Goal: Information Seeking & Learning: Learn about a topic

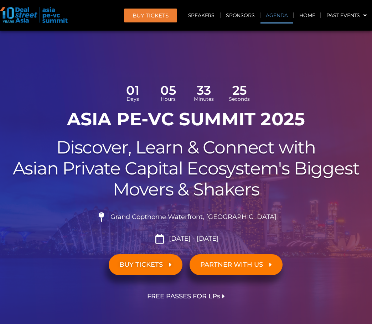
click at [276, 19] on link "Agenda" at bounding box center [277, 15] width 33 height 16
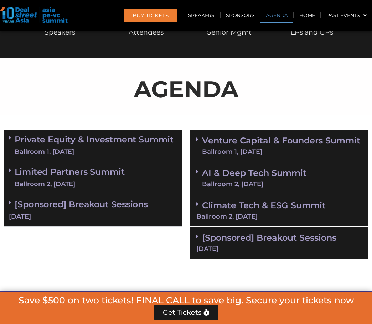
scroll to position [410, 0]
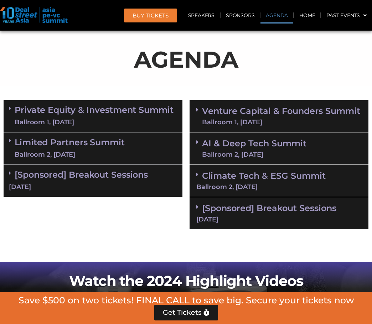
click at [261, 183] on div "Climate Tech & ESG Summit Ballroom 2, [DATE]" at bounding box center [279, 181] width 179 height 32
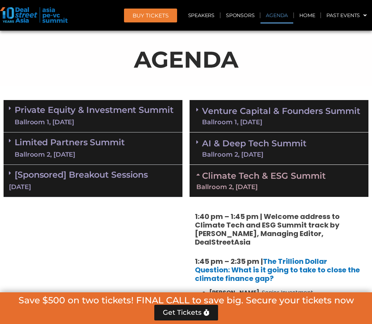
click at [259, 157] on div "Ballroom 2, [DATE]" at bounding box center [254, 155] width 104 height 6
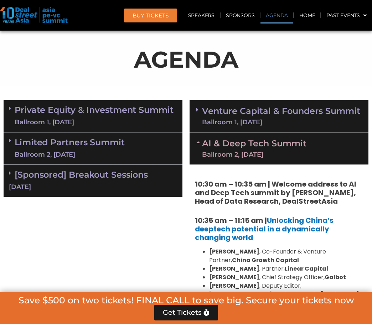
click at [134, 144] on div "Limited Partners [GEOGRAPHIC_DATA] 2, [DATE]" at bounding box center [93, 149] width 179 height 32
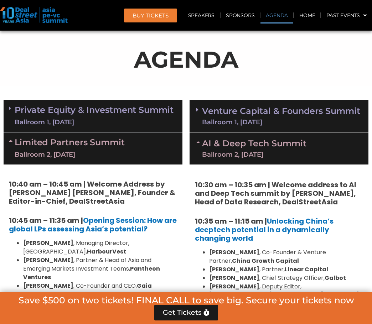
click at [130, 118] on div "Ballroom 1, [DATE]" at bounding box center [94, 122] width 159 height 9
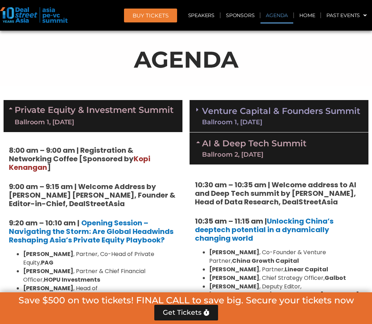
click at [246, 117] on link "Venture Capital & Founders​ Summit Ballroom 1, [DATE]" at bounding box center [281, 116] width 158 height 19
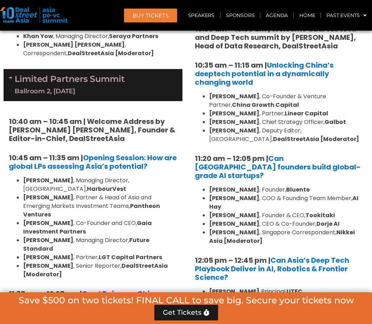
scroll to position [1694, 0]
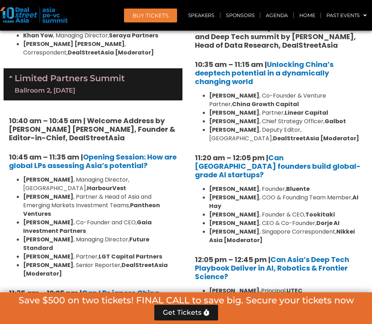
click at [142, 236] on strong "Future Standard" at bounding box center [86, 244] width 126 height 17
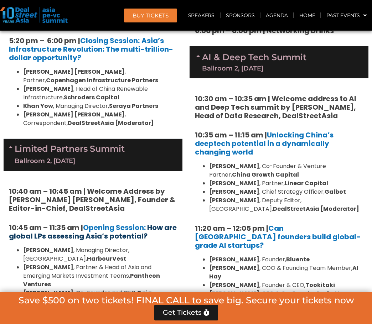
scroll to position [1622, 0]
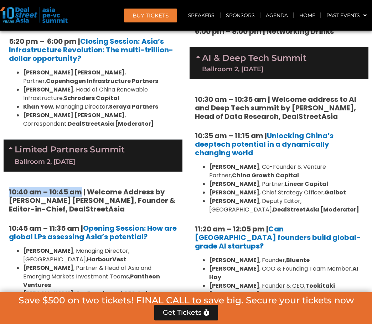
drag, startPoint x: 82, startPoint y: 116, endPoint x: 9, endPoint y: 118, distance: 72.8
click at [9, 187] on strong "10:40 am – 10:45 am | Welcome Address by [PERSON_NAME] [PERSON_NAME], Founder &…" at bounding box center [92, 200] width 166 height 27
copy strong "10:40 am – 10:45 am"
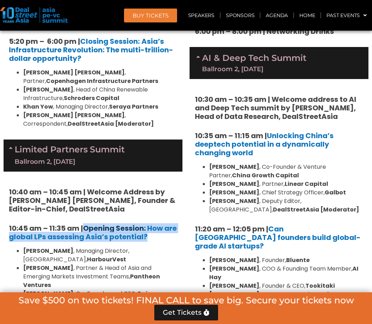
drag, startPoint x: 173, startPoint y: 161, endPoint x: 86, endPoint y: 149, distance: 87.7
click at [86, 224] on h5 "10:45 am – 11:35 am | Opening Session: How are global LPs assessing Asia’s pote…" at bounding box center [93, 232] width 168 height 17
copy h5 "Opening Session: How are global LPs assessing Asia’s potential?"
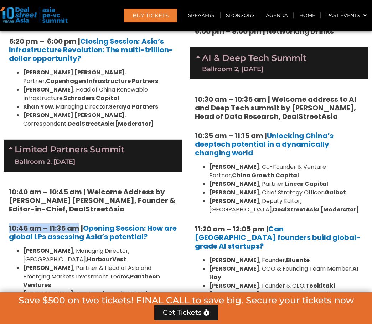
drag, startPoint x: 78, startPoint y: 150, endPoint x: 1, endPoint y: 150, distance: 77.7
click at [1, 150] on div "Private Equity & Investment Summit Ballroom 1, [DATE] 8:00 am – 9:00 am | Regis…" at bounding box center [93, 52] width 186 height 2337
copy strong "10:45 am – 11:35 am"
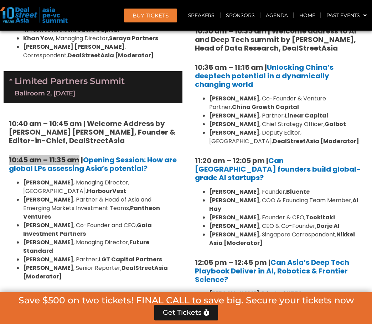
scroll to position [1694, 0]
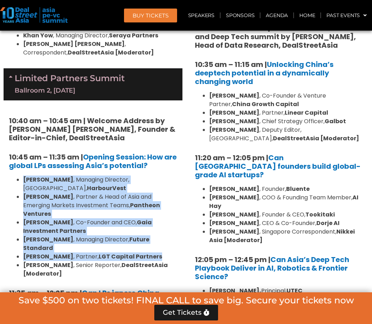
drag, startPoint x: 153, startPoint y: 161, endPoint x: 22, endPoint y: 104, distance: 143.0
click at [22, 176] on ul "[PERSON_NAME] , Managing Director, [GEOGRAPHIC_DATA], HarbourVest [PERSON_NAME]…" at bounding box center [93, 227] width 168 height 103
copy ul "[PERSON_NAME] , Managing Director, [GEOGRAPHIC_DATA], HarbourVest [PERSON_NAME]…"
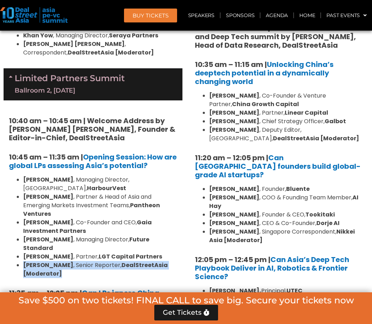
drag, startPoint x: 73, startPoint y: 179, endPoint x: 23, endPoint y: 170, distance: 50.7
click at [23, 176] on ul "[PERSON_NAME] , Managing Director, [GEOGRAPHIC_DATA], HarbourVest [PERSON_NAME]…" at bounding box center [93, 227] width 168 height 103
copy li "[PERSON_NAME] , Senior Reporter, DealStreetAsia [Moderator]"
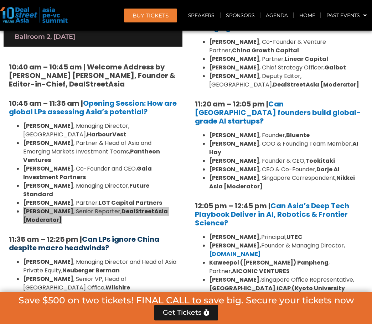
scroll to position [1765, 0]
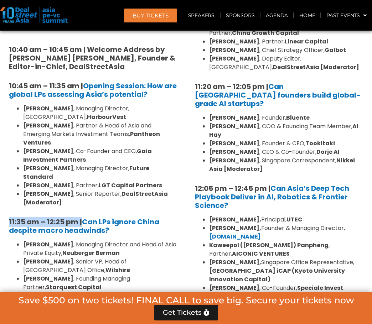
drag, startPoint x: 81, startPoint y: 125, endPoint x: 12, endPoint y: 128, distance: 69.2
click at [10, 217] on strong "11:35 am – 12:25 pm |" at bounding box center [45, 222] width 73 height 10
copy strong "11:35 am – 12:25 pm"
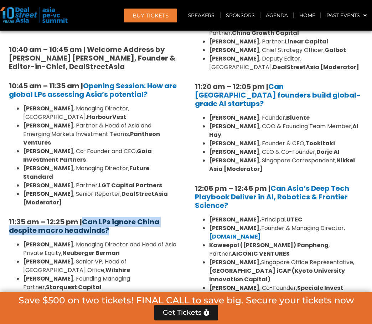
drag, startPoint x: 118, startPoint y: 135, endPoint x: 87, endPoint y: 128, distance: 31.6
click at [87, 218] on h5 "11:35 am – 12:25 pm | Can LPs ignore China despite macro headwinds?" at bounding box center [93, 226] width 168 height 17
copy b "Can LPs ignore China despite macro headwinds?"
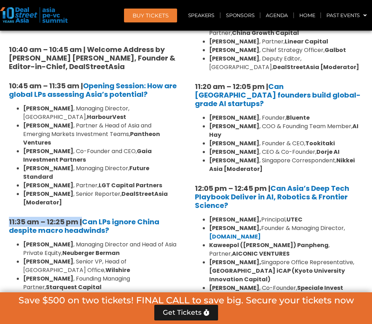
drag, startPoint x: 81, startPoint y: 128, endPoint x: 2, endPoint y: 131, distance: 78.5
copy strong "11:35 am – 12:25 pm"
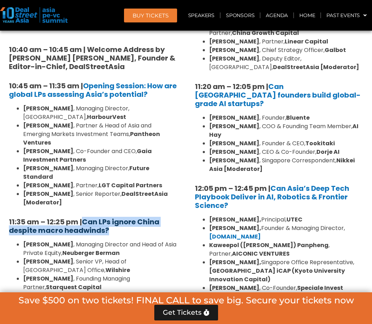
drag, startPoint x: 116, startPoint y: 137, endPoint x: 86, endPoint y: 127, distance: 31.5
click at [86, 218] on h5 "11:35 am – 12:25 pm | Can LPs ignore China despite macro headwinds?" at bounding box center [93, 226] width 168 height 17
copy b "Can LPs ignore China despite macro headwinds?"
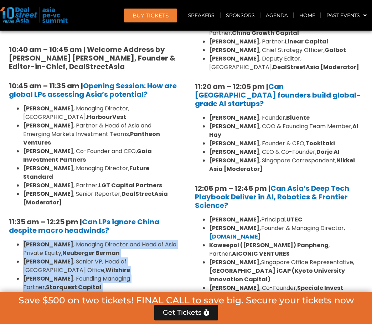
drag, startPoint x: 22, startPoint y: 150, endPoint x: 162, endPoint y: 218, distance: 155.1
click at [162, 241] on ul "[PERSON_NAME] , Managing Director and Head of Asia Private Equity, [PERSON_NAME…" at bounding box center [93, 288] width 168 height 94
copy ul "[PERSON_NAME] , Managing Director and Head of Asia Private Equity, [PERSON_NAME…"
click at [99, 292] on strong "StepStone" at bounding box center [115, 296] width 32 height 8
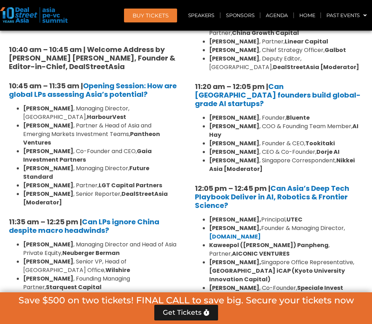
drag, startPoint x: 169, startPoint y: 229, endPoint x: 23, endPoint y: 229, distance: 146.5
click at [23, 241] on ul "[PERSON_NAME] , Managing Director and Head of Asia Private Equity, [PERSON_NAME…" at bounding box center [93, 288] width 168 height 94
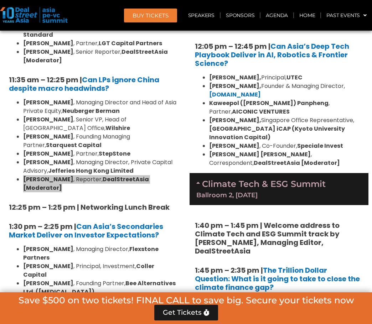
scroll to position [1908, 0]
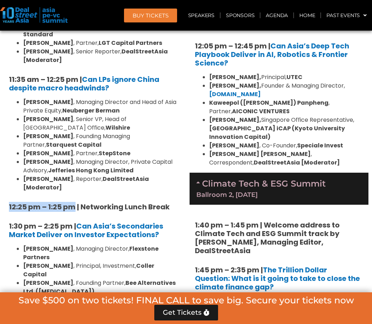
drag, startPoint x: 73, startPoint y: 104, endPoint x: 6, endPoint y: 107, distance: 67.1
drag, startPoint x: 73, startPoint y: 125, endPoint x: -1, endPoint y: 125, distance: 73.4
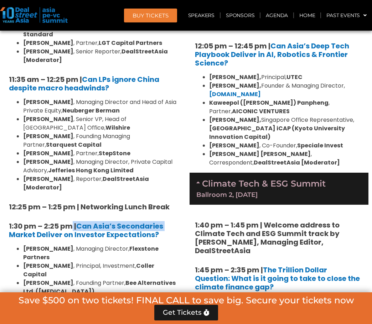
drag, startPoint x: 167, startPoint y: 128, endPoint x: 164, endPoint y: 132, distance: 5.3
click at [77, 222] on h5 "1:30 pm – 2:25 pm | Can Asia’s Secondaries Market Deliver on Investor Expectati…" at bounding box center [93, 230] width 168 height 17
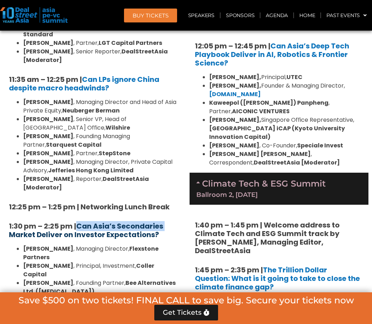
drag, startPoint x: 163, startPoint y: 132, endPoint x: 80, endPoint y: 125, distance: 83.3
click at [80, 222] on h5 "1:30 pm – 2:25 pm | Can Asia’s Secondaries Market Deliver on Investor Expectati…" at bounding box center [93, 230] width 168 height 17
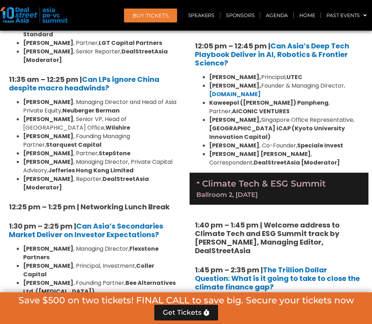
click at [89, 296] on li "[PERSON_NAME] , Business Unit Partner, TPG NewQuest" at bounding box center [100, 304] width 154 height 17
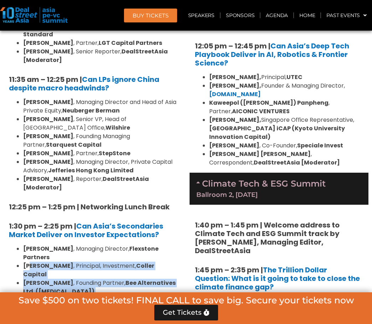
drag, startPoint x: 71, startPoint y: 201, endPoint x: 29, endPoint y: 153, distance: 64.2
click at [29, 245] on ul "[PERSON_NAME] , Managing Director, Flexstone Partners [PERSON_NAME] , Principal…" at bounding box center [93, 288] width 168 height 86
click at [72, 279] on li "[PERSON_NAME] , Founding Partner, Bee Alternatives Ltd. ([MEDICAL_DATA])" at bounding box center [100, 287] width 154 height 17
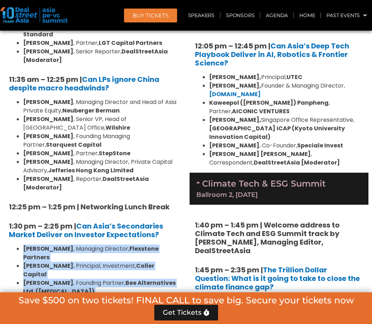
drag, startPoint x: 175, startPoint y: 182, endPoint x: 23, endPoint y: 149, distance: 155.4
click at [23, 245] on ul "[PERSON_NAME] , Managing Director, Flexstone Partners [PERSON_NAME] , Principal…" at bounding box center [93, 288] width 168 height 86
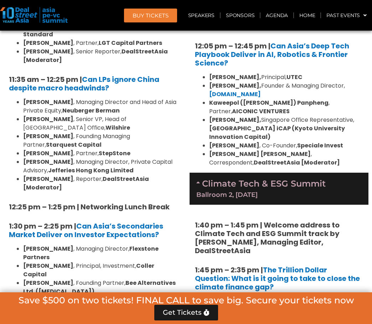
drag, startPoint x: 80, startPoint y: 200, endPoint x: 22, endPoint y: 190, distance: 59.2
click at [22, 245] on ul "[PERSON_NAME] , Managing Director, Flexstone Partners [PERSON_NAME] , Principal…" at bounding box center [93, 288] width 168 height 86
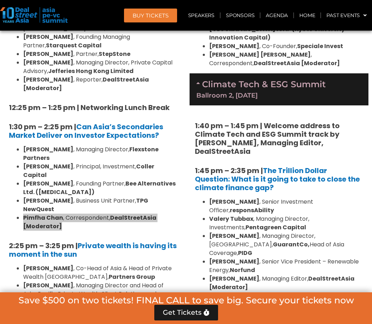
scroll to position [2050, 0]
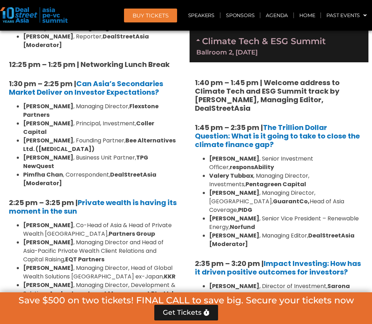
drag, startPoint x: 75, startPoint y: 202, endPoint x: 8, endPoint y: 201, distance: 67.0
click at [8, 201] on div "10:40 am – 10:45 am | Welcome Address by [PERSON_NAME] [PERSON_NAME], Founder &…" at bounding box center [93, 195] width 179 height 902
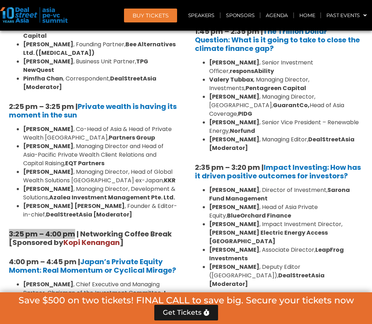
scroll to position [2157, 0]
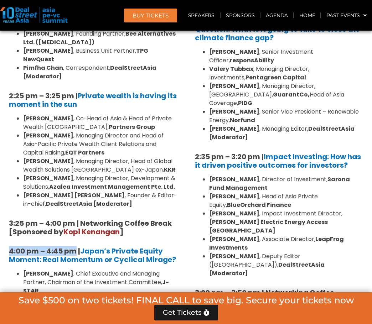
drag, startPoint x: 77, startPoint y: 122, endPoint x: -1, endPoint y: 126, distance: 78.2
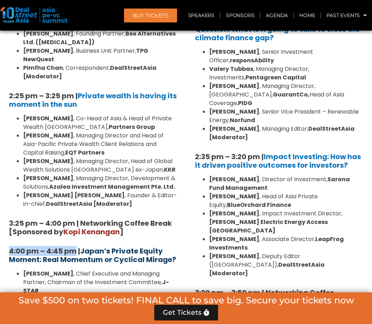
drag, startPoint x: 178, startPoint y: 129, endPoint x: 83, endPoint y: 124, distance: 94.6
click at [83, 124] on div "10:40 am – 10:45 am | Welcome Address by [PERSON_NAME] [PERSON_NAME], Founder &…" at bounding box center [93, 88] width 179 height 902
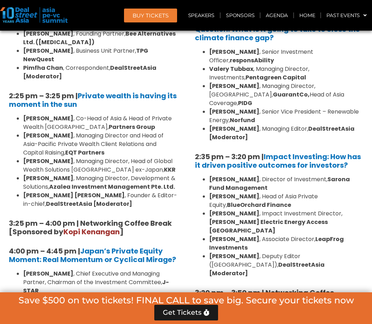
drag, startPoint x: 89, startPoint y: 158, endPoint x: 72, endPoint y: 154, distance: 18.0
click at [89, 270] on li "[PERSON_NAME] , Chief Executive and Managing Partner, Chairman of the Investmen…" at bounding box center [100, 283] width 154 height 26
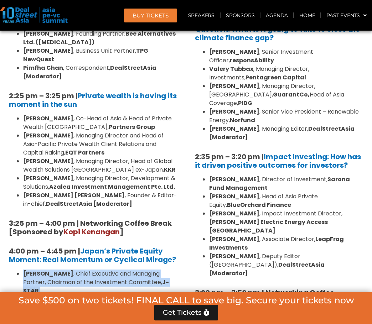
drag, startPoint x: 24, startPoint y: 147, endPoint x: 160, endPoint y: 194, distance: 144.1
click at [160, 270] on ul "[PERSON_NAME] , Chief Executive and Managing Partner, Chairman of the Investmen…" at bounding box center [93, 308] width 168 height 77
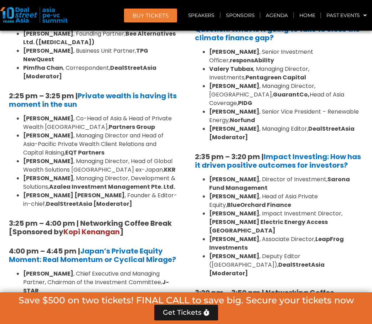
drag, startPoint x: 178, startPoint y: 206, endPoint x: 184, endPoint y: 193, distance: 14.8
click at [24, 208] on div "10:40 am – 10:45 am | Welcome Address by [PERSON_NAME] [PERSON_NAME], Founder &…" at bounding box center [93, 88] width 179 height 902
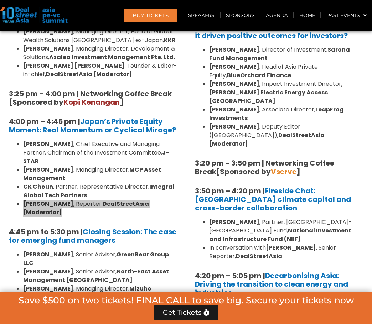
scroll to position [2300, 0]
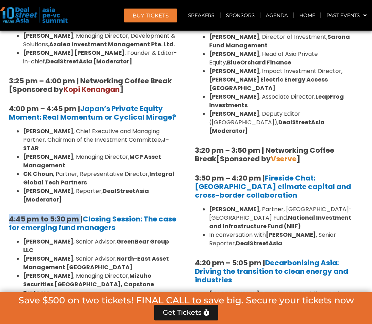
drag, startPoint x: 80, startPoint y: 82, endPoint x: 5, endPoint y: 84, distance: 74.5
drag, startPoint x: 150, startPoint y: 93, endPoint x: 84, endPoint y: 80, distance: 67.3
click at [84, 215] on h5 "4:45 pm to 5:30 pm | Closing Session: The case for emerging fund managers" at bounding box center [93, 223] width 168 height 17
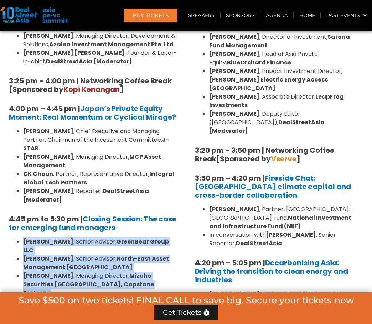
drag, startPoint x: 117, startPoint y: 181, endPoint x: 23, endPoint y: 104, distance: 121.6
click at [23, 238] on ul "[PERSON_NAME] , Senior Advisor, GreenBear Group LLC [PERSON_NAME] , Senior Advi…" at bounding box center [93, 302] width 168 height 128
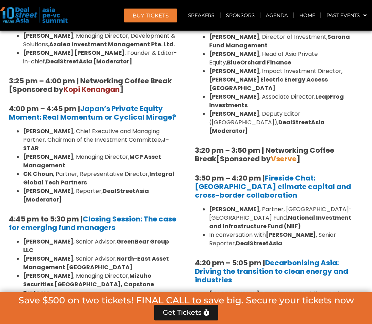
drag, startPoint x: 72, startPoint y: 200, endPoint x: 21, endPoint y: 192, distance: 51.5
click at [21, 238] on ul "[PERSON_NAME] , Senior Advisor, GreenBear Group LLC [PERSON_NAME] , Senior Advi…" at bounding box center [93, 302] width 168 height 128
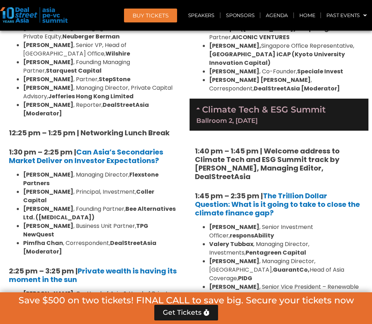
scroll to position [1979, 0]
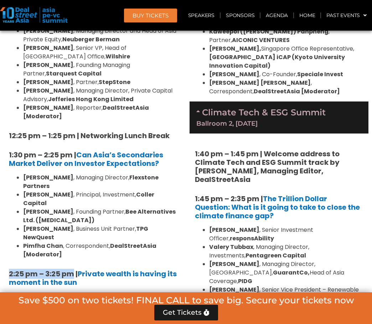
drag, startPoint x: 75, startPoint y: 147, endPoint x: 6, endPoint y: 148, distance: 69.5
click at [6, 148] on div "10:40 am – 10:45 am | Welcome Address by [PERSON_NAME] [PERSON_NAME], Founder &…" at bounding box center [93, 266] width 179 height 902
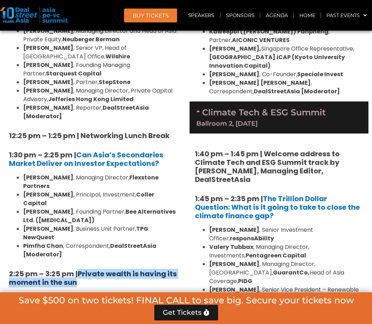
drag, startPoint x: 94, startPoint y: 155, endPoint x: 81, endPoint y: 147, distance: 15.2
click at [81, 270] on h5 "2:25 pm – 3:25 pm | Private wealth is having its moment in the sun" at bounding box center [93, 278] width 168 height 17
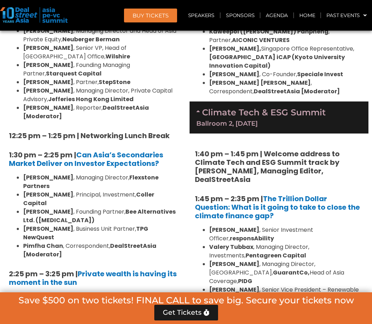
drag, startPoint x: 175, startPoint y: 238, endPoint x: 24, endPoint y: 172, distance: 164.3
drag, startPoint x: 123, startPoint y: 254, endPoint x: 21, endPoint y: 244, distance: 102.1
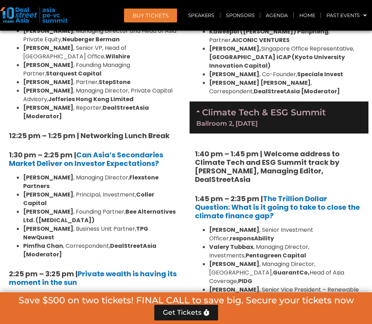
click at [107, 259] on div "10:40 am – 10:45 am | Welcome Address by [PERSON_NAME] [PERSON_NAME], Founder &…" at bounding box center [93, 266] width 179 height 902
drag, startPoint x: 118, startPoint y: 256, endPoint x: 20, endPoint y: 243, distance: 98.5
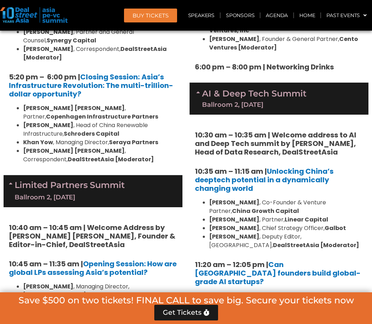
scroll to position [1622, 0]
